Goal: Information Seeking & Learning: Learn about a topic

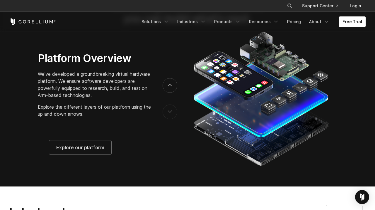
scroll to position [919, 0]
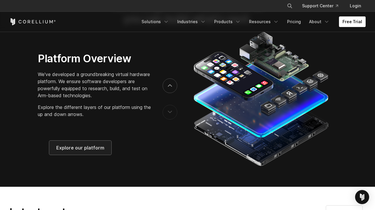
click at [91, 150] on span "Explore our platform" at bounding box center [80, 147] width 48 height 7
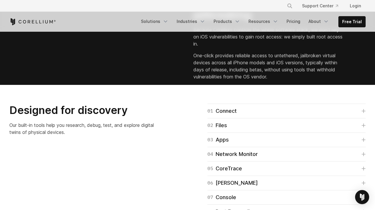
scroll to position [842, 0]
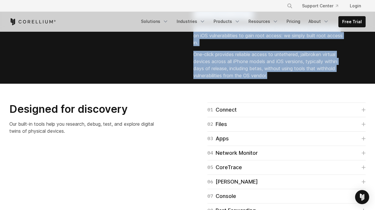
drag, startPoint x: 270, startPoint y: 142, endPoint x: 197, endPoint y: 62, distance: 109.0
click at [197, 62] on div "Instant, seamless iOS jailbreaking Because Corellium controls the whole softwar…" at bounding box center [280, 39] width 184 height 90
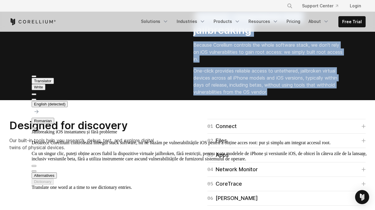
scroll to position [846, 0]
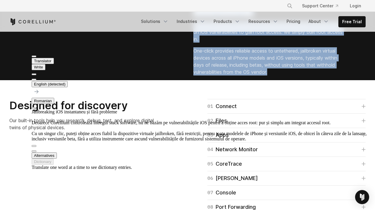
click at [36, 79] on button at bounding box center [34, 80] width 5 height 2
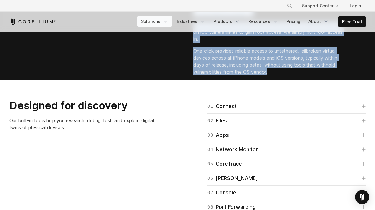
click at [167, 21] on link "Solutions" at bounding box center [155, 21] width 35 height 11
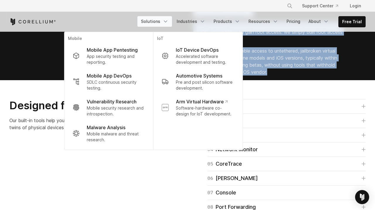
click at [190, 80] on div "Instant, seamless iOS jailbreaking Because Corellium controls the whole softwar…" at bounding box center [188, 35] width 368 height 90
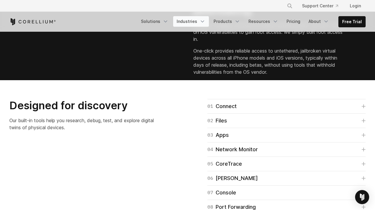
click at [206, 23] on icon "Navigation Menu" at bounding box center [203, 21] width 6 height 6
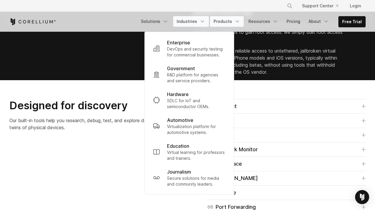
click at [228, 22] on link "Products" at bounding box center [227, 21] width 34 height 11
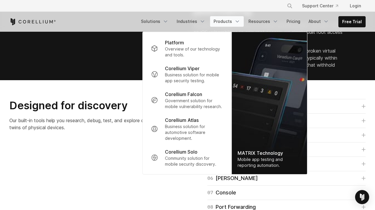
click at [188, 80] on div "Instant, seamless iOS jailbreaking Because Corellium controls the whole softwar…" at bounding box center [188, 35] width 368 height 90
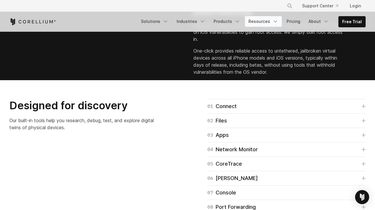
click at [273, 25] on link "Resources" at bounding box center [263, 21] width 37 height 11
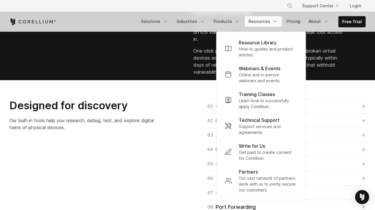
click at [183, 58] on div "Your browser does not support the video tag." at bounding box center [96, 35] width 184 height 45
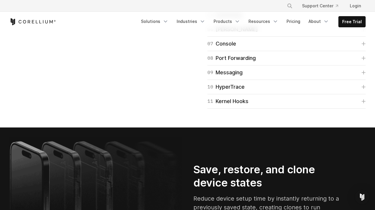
scroll to position [1005, 0]
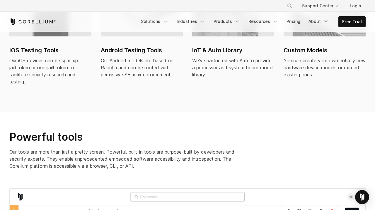
scroll to position [0, 0]
